Goal: Check status: Check status

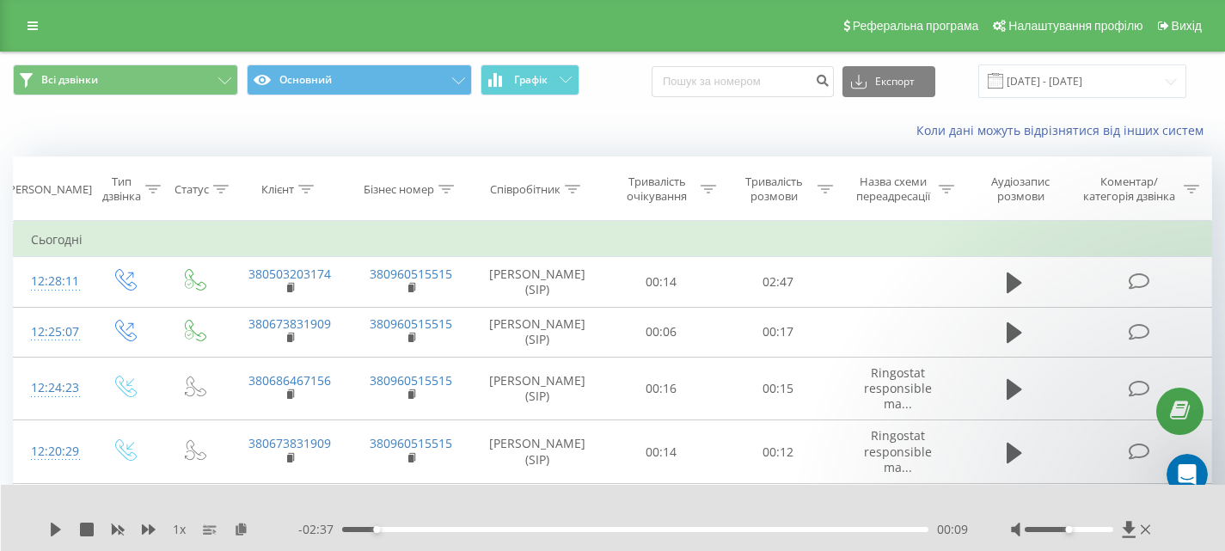
scroll to position [3, 0]
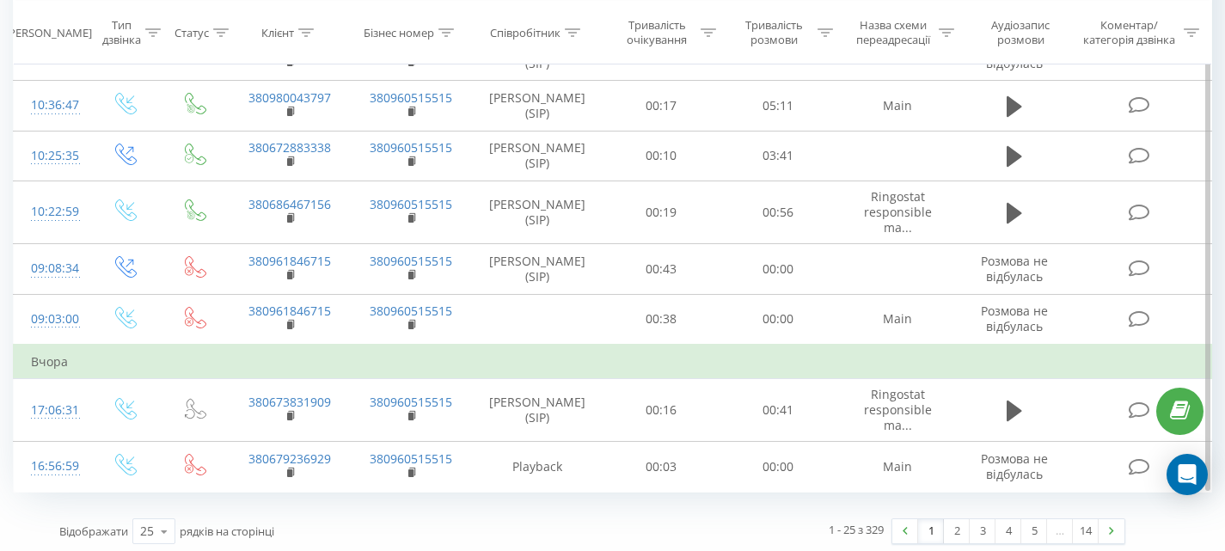
scroll to position [1175, 0]
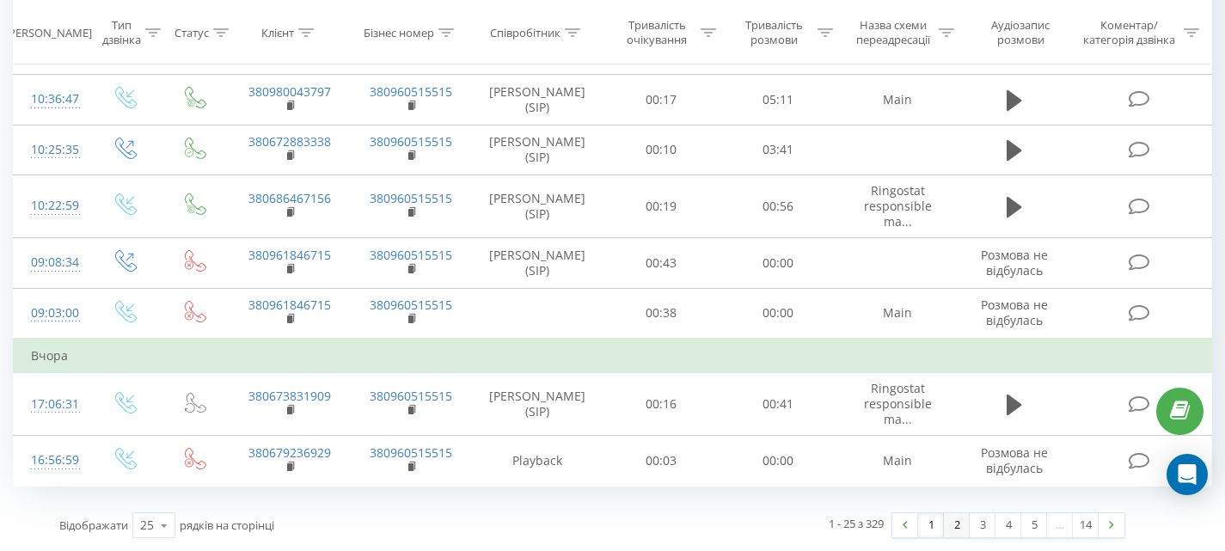
click at [956, 524] on link "2" at bounding box center [957, 525] width 26 height 24
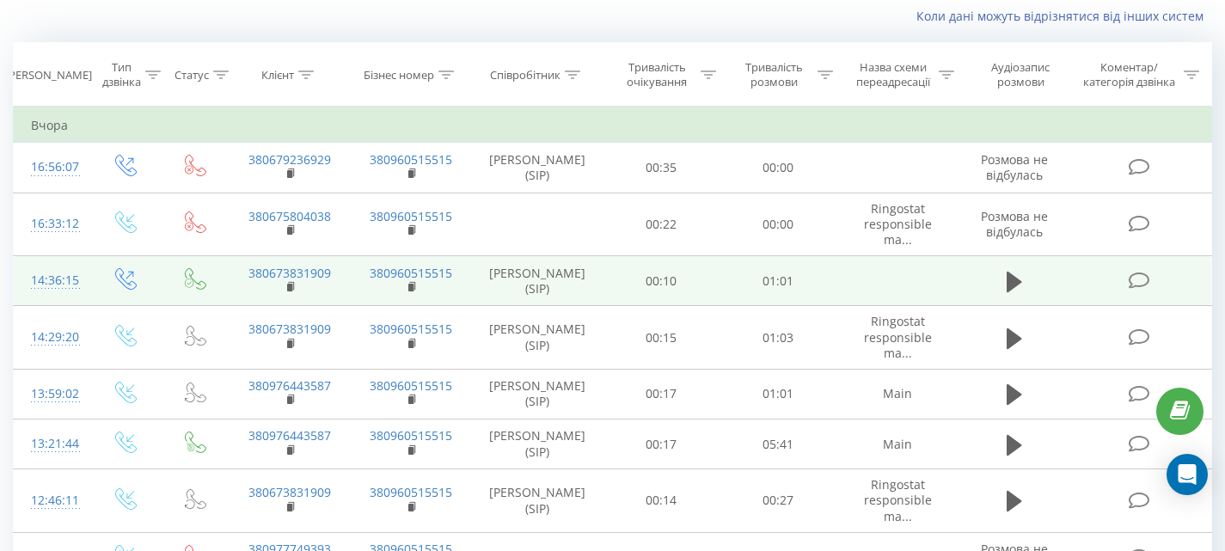
scroll to position [113, 0]
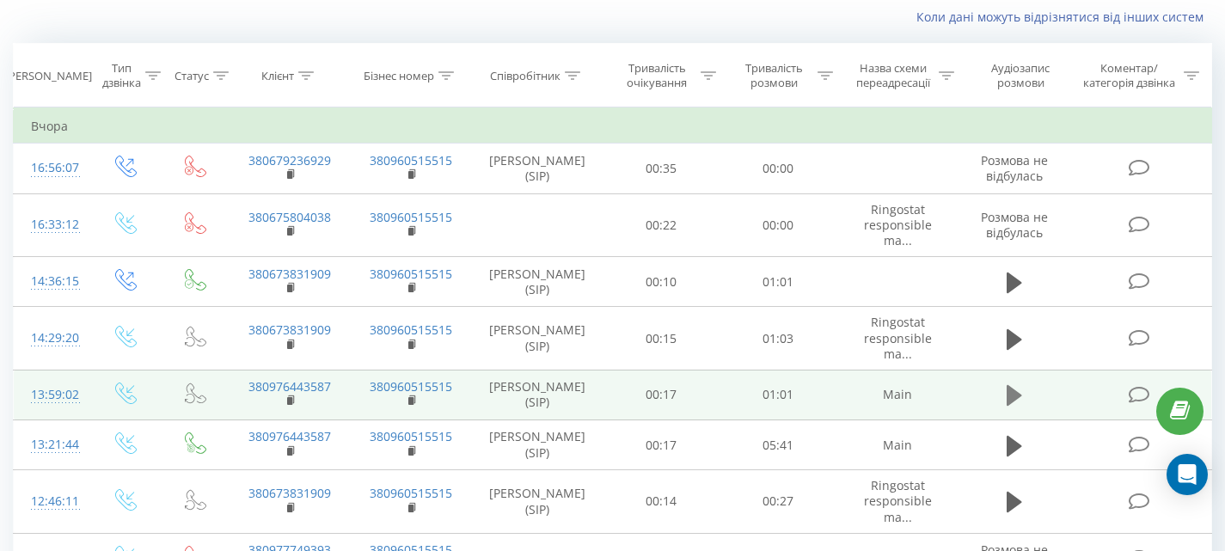
click at [1017, 401] on icon at bounding box center [1014, 395] width 15 height 24
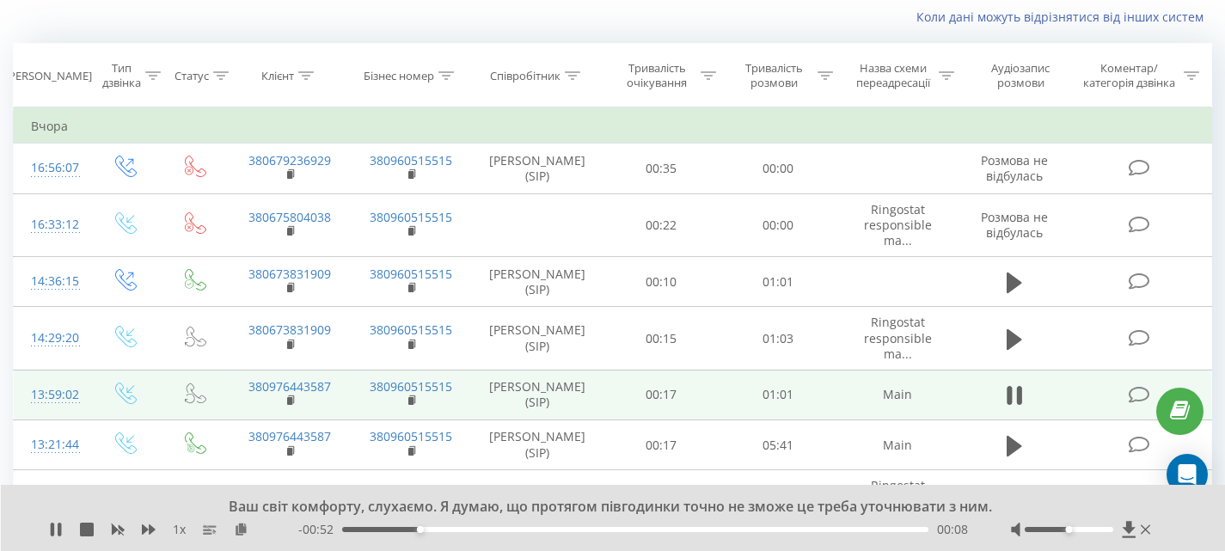
click at [1017, 401] on icon at bounding box center [1014, 395] width 15 height 24
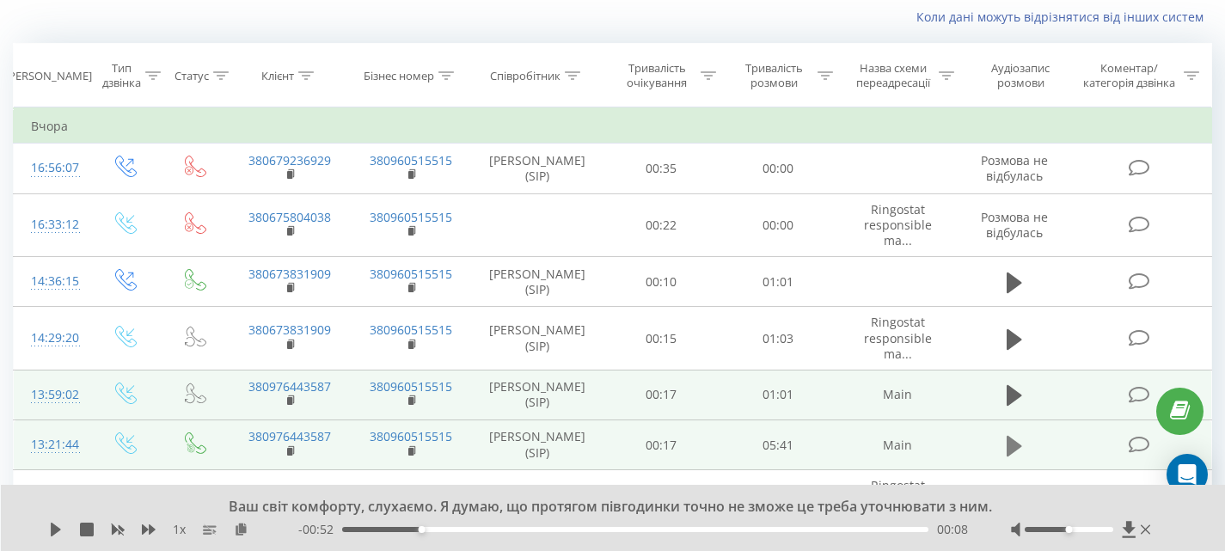
click at [1006, 454] on button at bounding box center [1015, 446] width 26 height 26
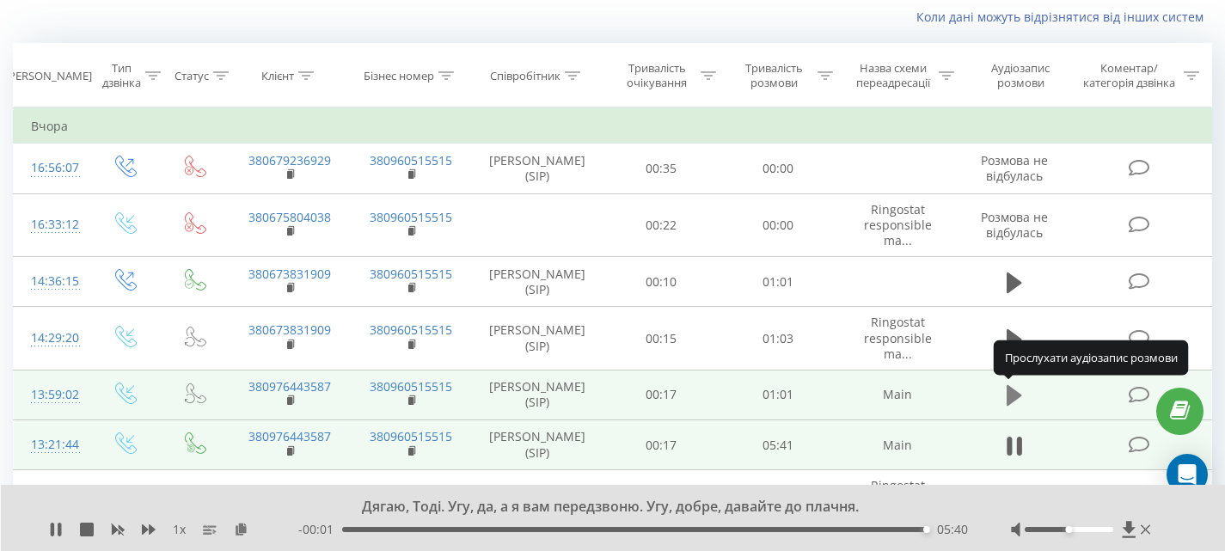
click at [1011, 394] on icon at bounding box center [1014, 395] width 15 height 21
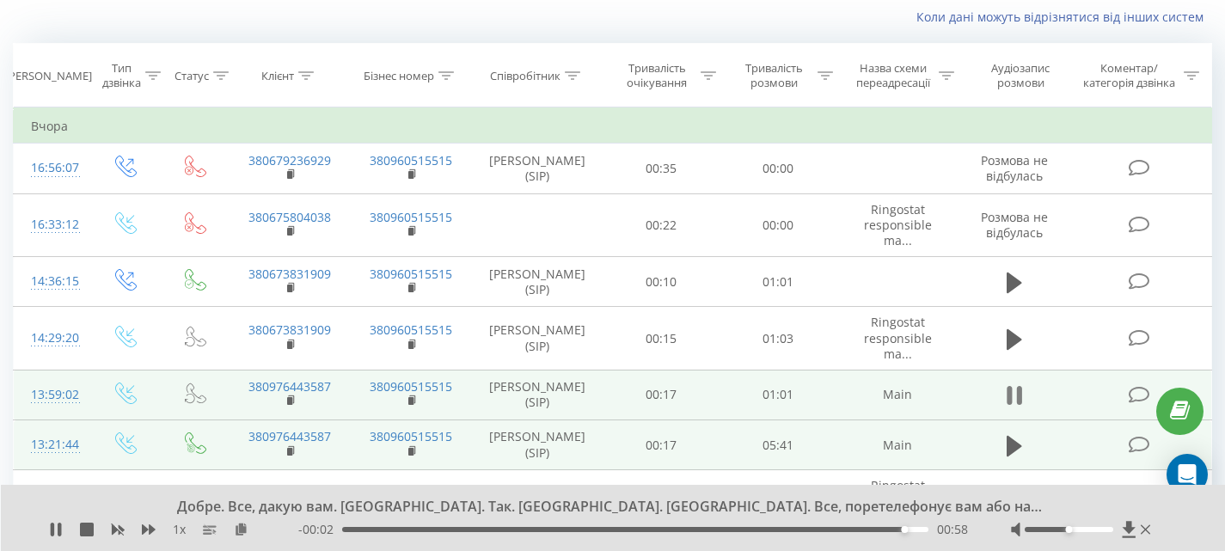
click at [1012, 404] on icon at bounding box center [1014, 395] width 15 height 24
click at [288, 398] on rect at bounding box center [289, 401] width 5 height 8
